Goal: Information Seeking & Learning: Learn about a topic

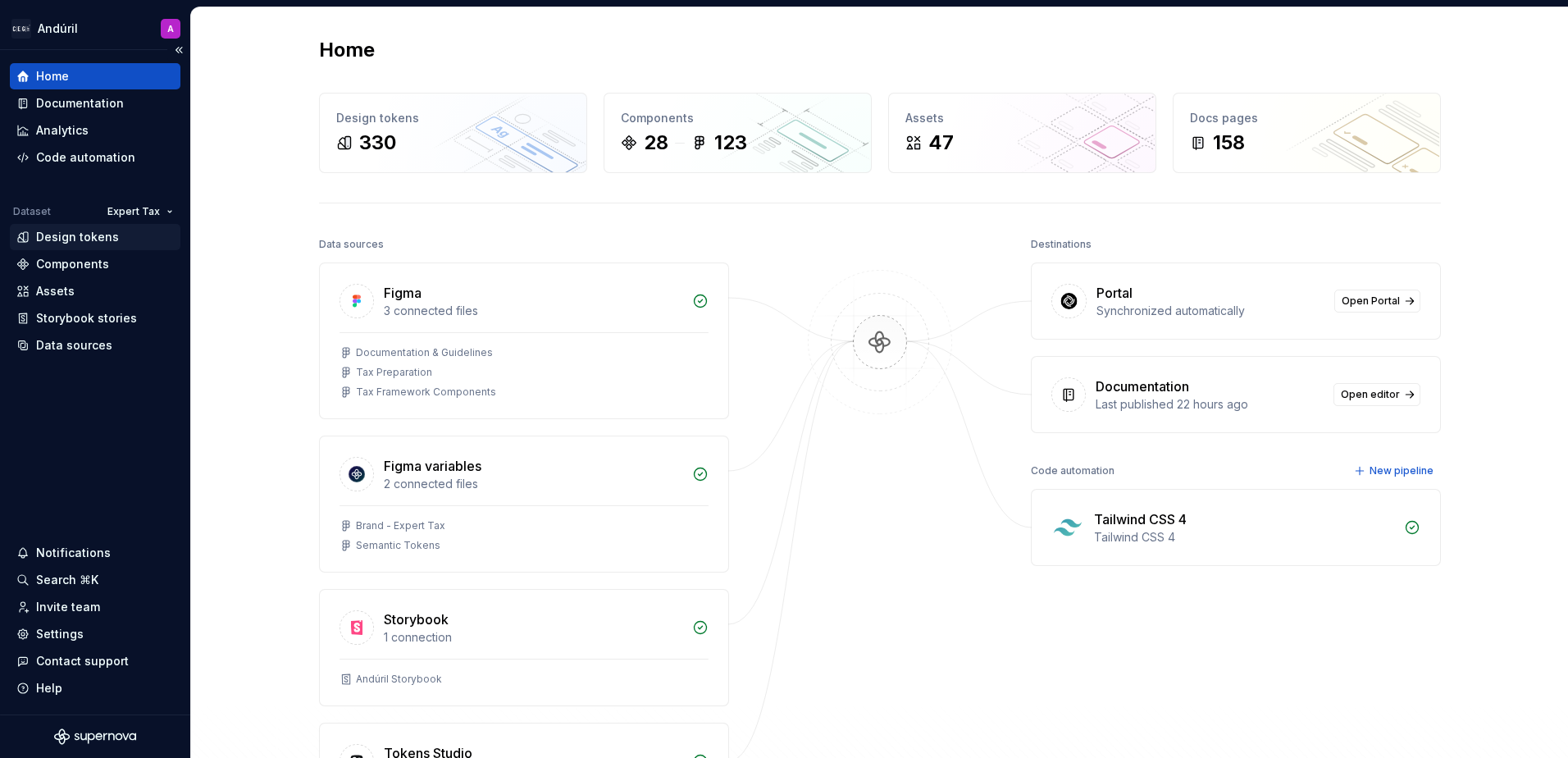
click at [76, 238] on div "Design tokens" at bounding box center [77, 236] width 83 height 16
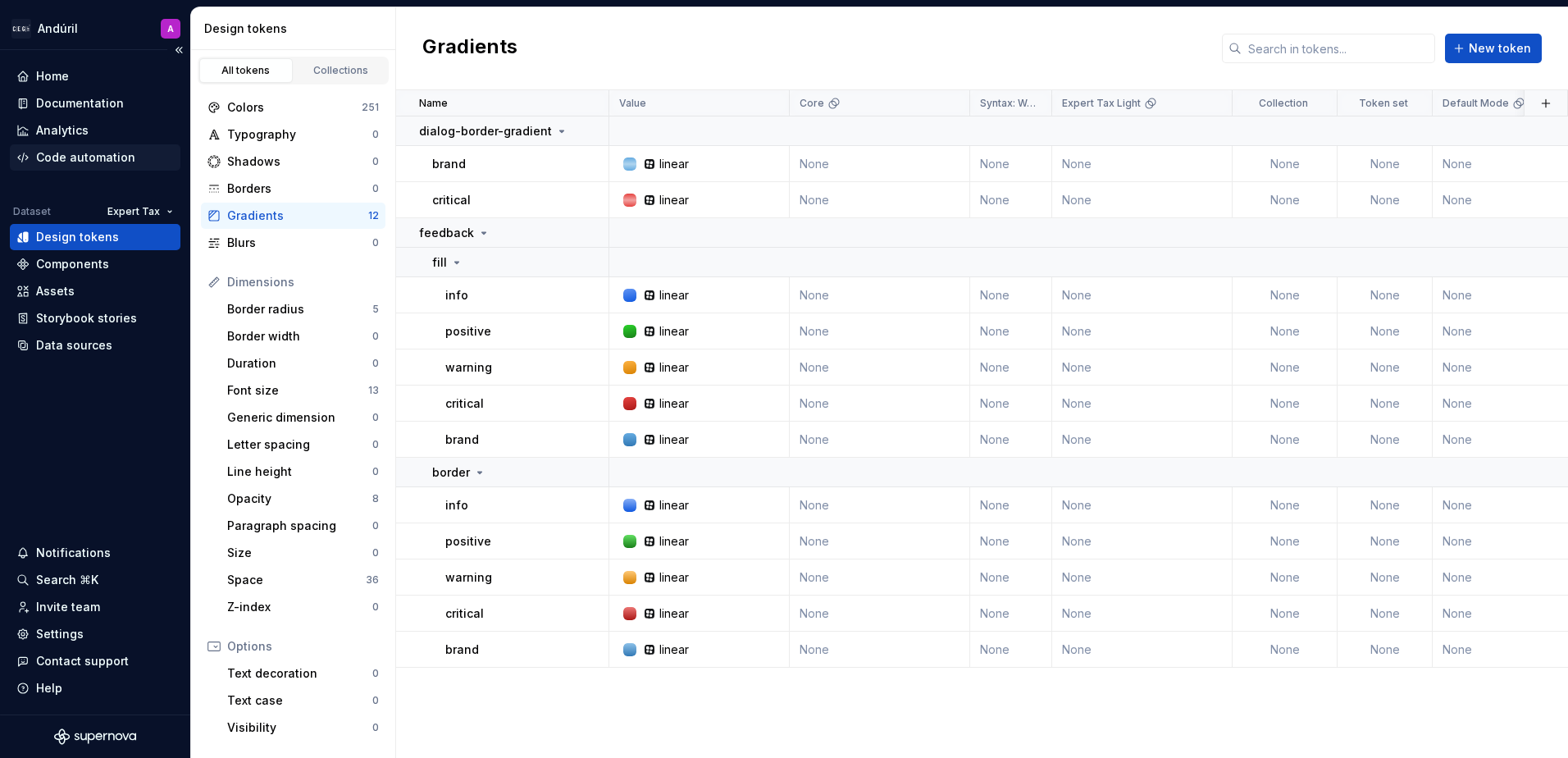
click at [100, 156] on div "Code automation" at bounding box center [86, 157] width 99 height 16
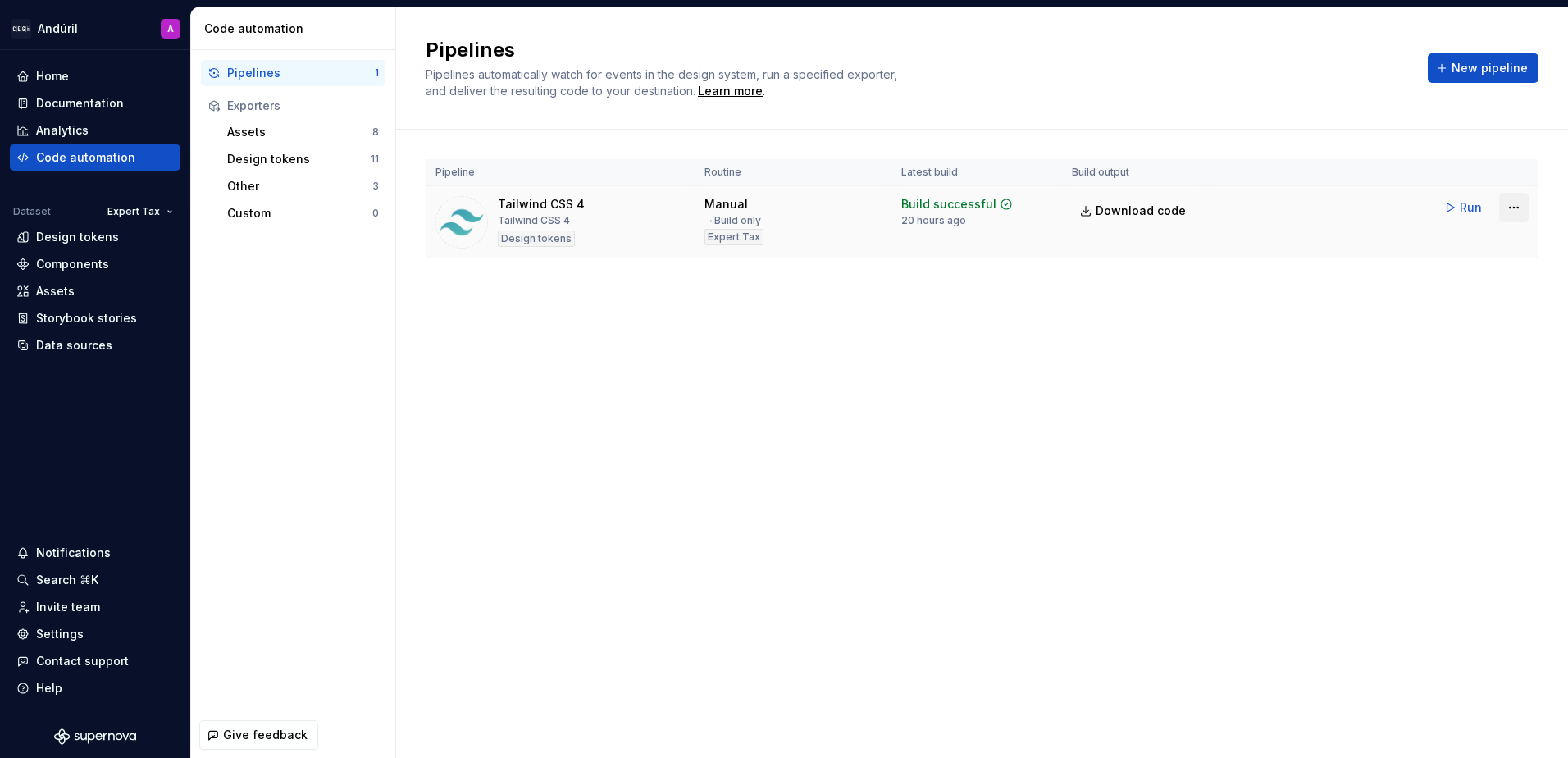
click at [1510, 201] on html "Andúril A Home Documentation Analytics Code automation Dataset Expert Tax Desig…" at bounding box center [784, 379] width 1568 height 758
click at [1465, 318] on link "View exporter on GitHub" at bounding box center [1493, 322] width 141 height 16
